Goal: Task Accomplishment & Management: Complete application form

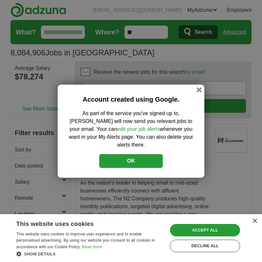
click at [141, 158] on button "OK" at bounding box center [131, 161] width 64 height 14
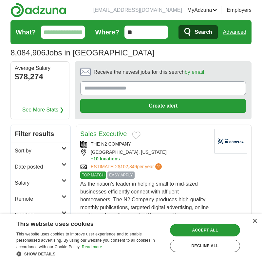
click at [91, 90] on input "Receive the newest jobs for this search by email :" at bounding box center [163, 88] width 166 height 14
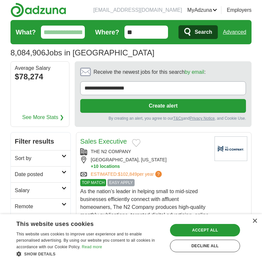
type input "**********"
click at [136, 109] on button "Create alert" at bounding box center [163, 106] width 166 height 14
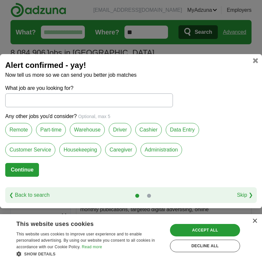
click at [11, 102] on input "What job are you looking for?" at bounding box center [89, 100] width 168 height 14
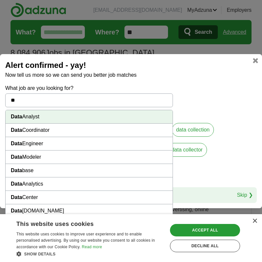
type input "*"
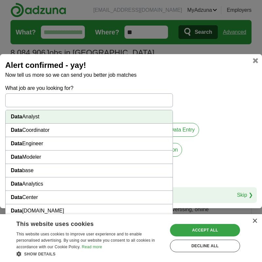
click at [187, 231] on div "Accept all" at bounding box center [205, 230] width 70 height 12
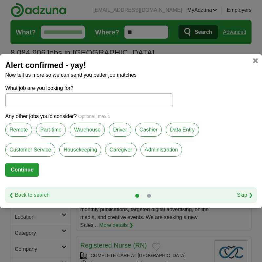
click at [15, 99] on input "What job are you looking for?" at bounding box center [89, 100] width 168 height 14
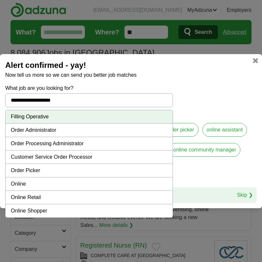
click at [23, 185] on li "Online" at bounding box center [89, 183] width 167 height 13
type input "******"
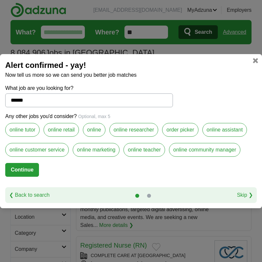
click at [185, 129] on label "order picker" at bounding box center [180, 130] width 36 height 14
click at [40, 148] on label "online customer service" at bounding box center [37, 150] width 64 height 14
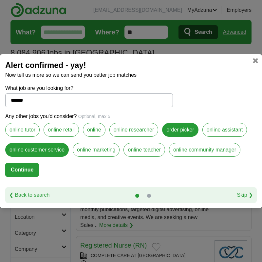
click at [93, 128] on label "online" at bounding box center [94, 130] width 23 height 14
click at [59, 129] on label "online retail" at bounding box center [61, 130] width 35 height 14
click at [220, 129] on label "online assistant" at bounding box center [225, 130] width 45 height 14
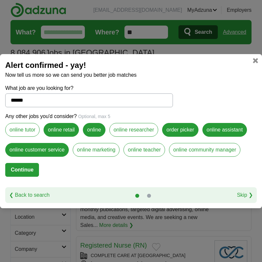
click at [21, 166] on button "Continue" at bounding box center [22, 170] width 34 height 14
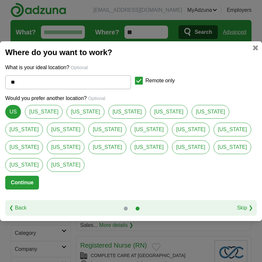
click at [24, 176] on button "Continue" at bounding box center [22, 183] width 34 height 14
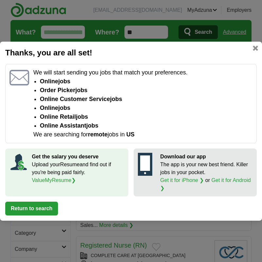
click at [43, 206] on button "Return to search" at bounding box center [31, 209] width 53 height 14
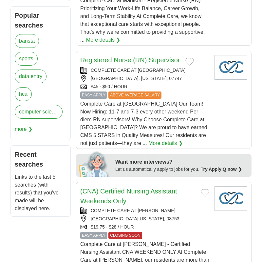
scroll to position [302, 0]
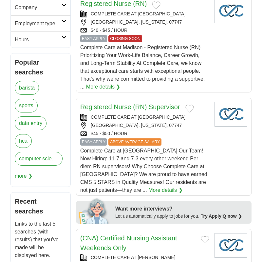
scroll to position [236, 0]
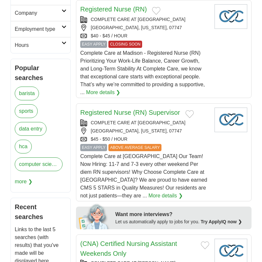
click at [30, 133] on link "data entry" at bounding box center [31, 129] width 32 height 14
click at [27, 182] on span "more ❯" at bounding box center [24, 181] width 18 height 13
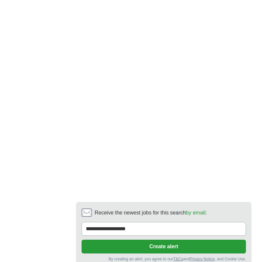
scroll to position [1469, 0]
